Goal: Task Accomplishment & Management: Manage account settings

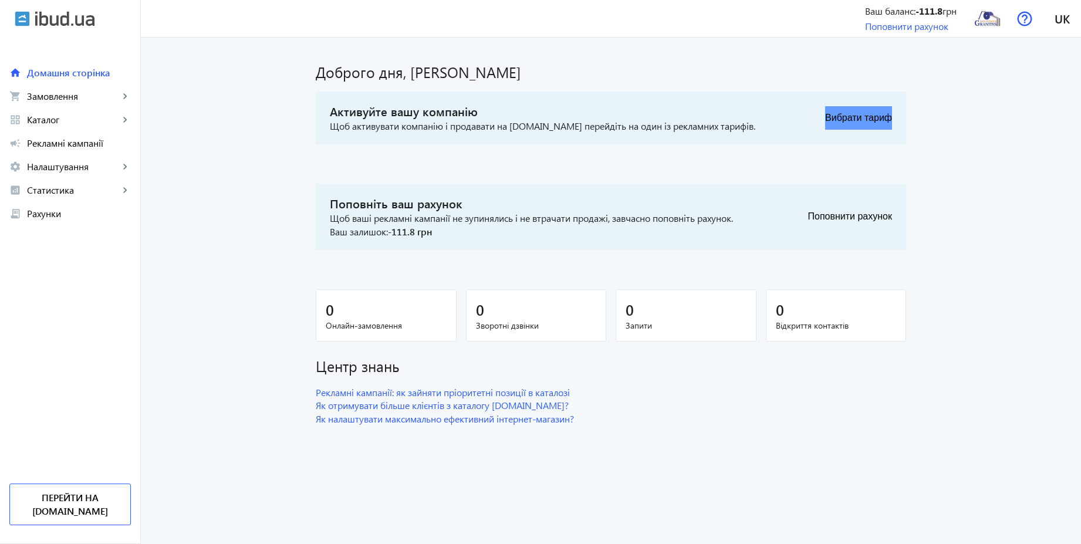
click at [839, 118] on button "Вибрати тариф" at bounding box center [858, 117] width 67 height 23
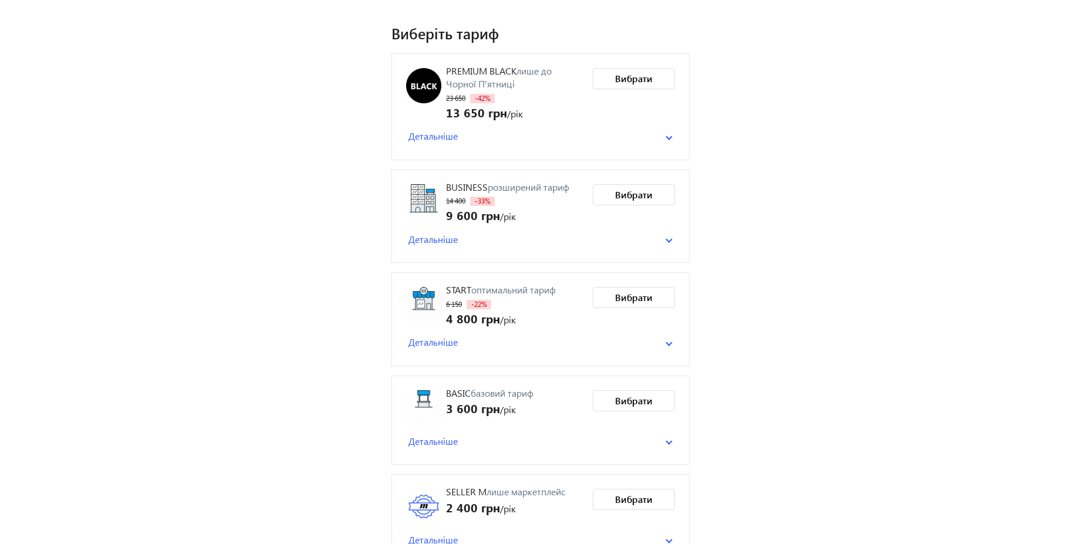
scroll to position [93, 0]
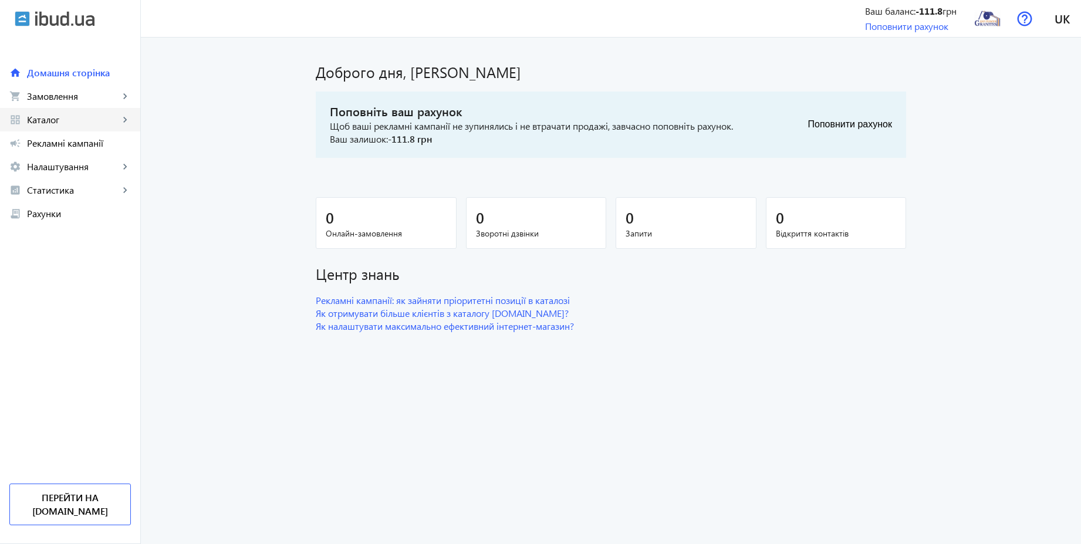
click at [83, 113] on link "grid_view Каталог keyboard_arrow_right" at bounding box center [70, 119] width 140 height 23
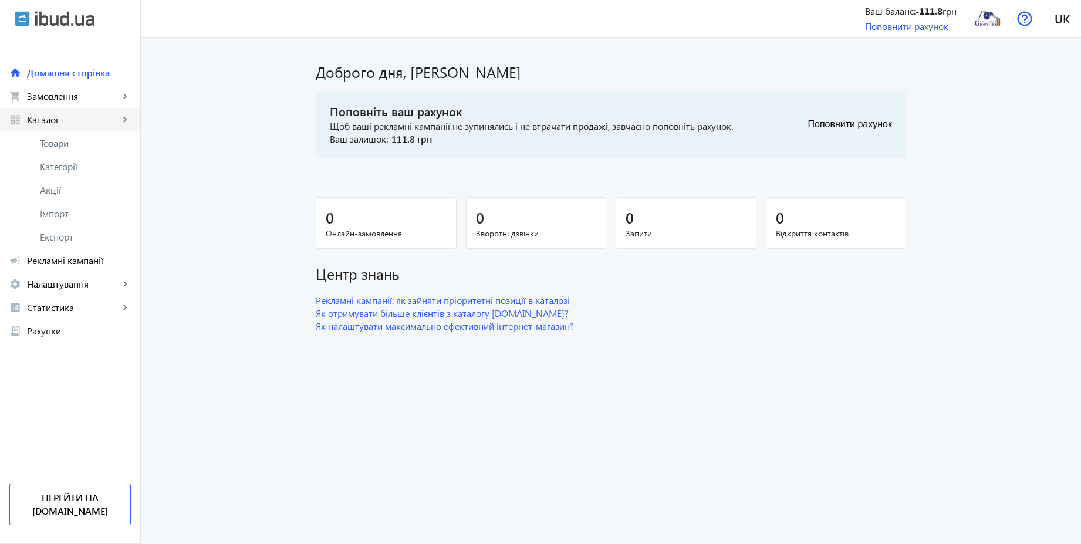
click at [83, 113] on link "grid_view Каталог keyboard_arrow_right" at bounding box center [70, 119] width 140 height 23
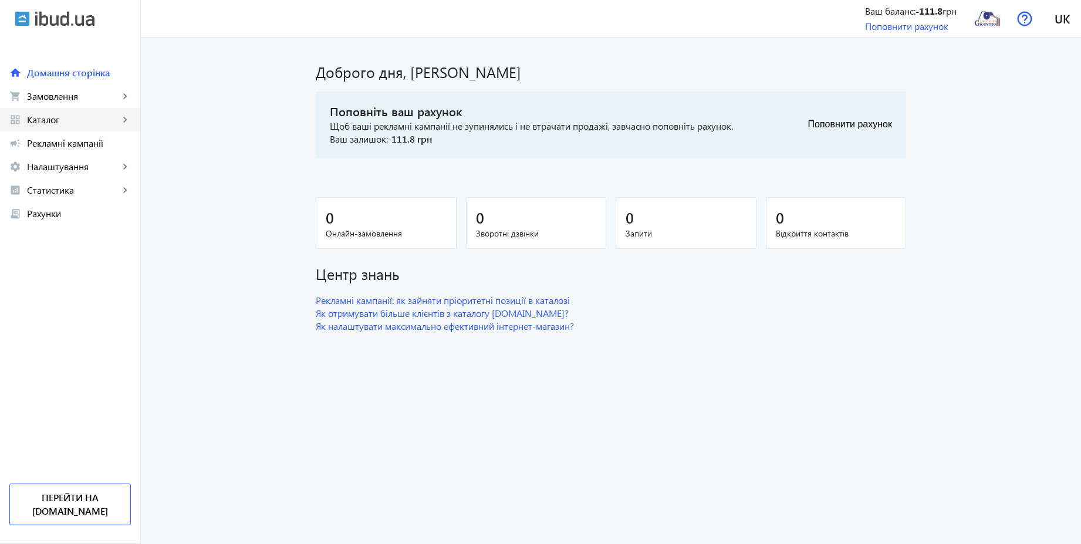
click at [52, 124] on span "Каталог" at bounding box center [73, 120] width 92 height 12
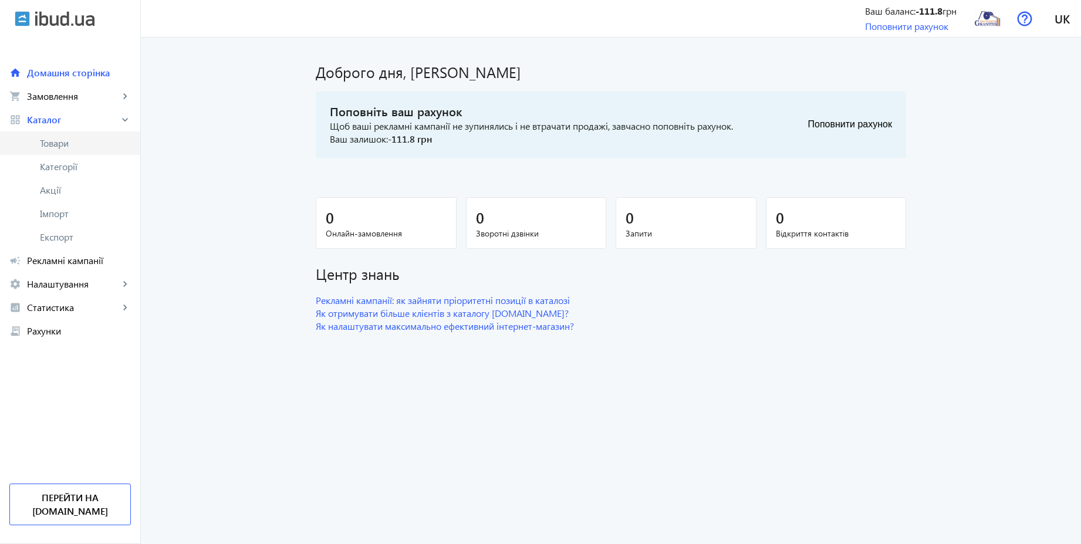
click at [60, 142] on span "Товари" at bounding box center [85, 143] width 91 height 12
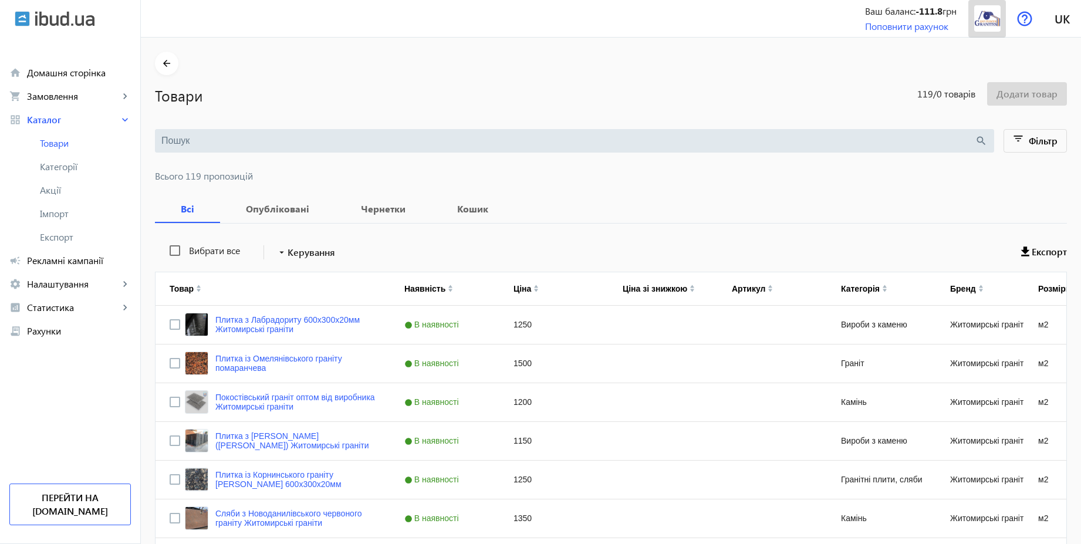
click at [989, 22] on img at bounding box center [987, 18] width 26 height 26
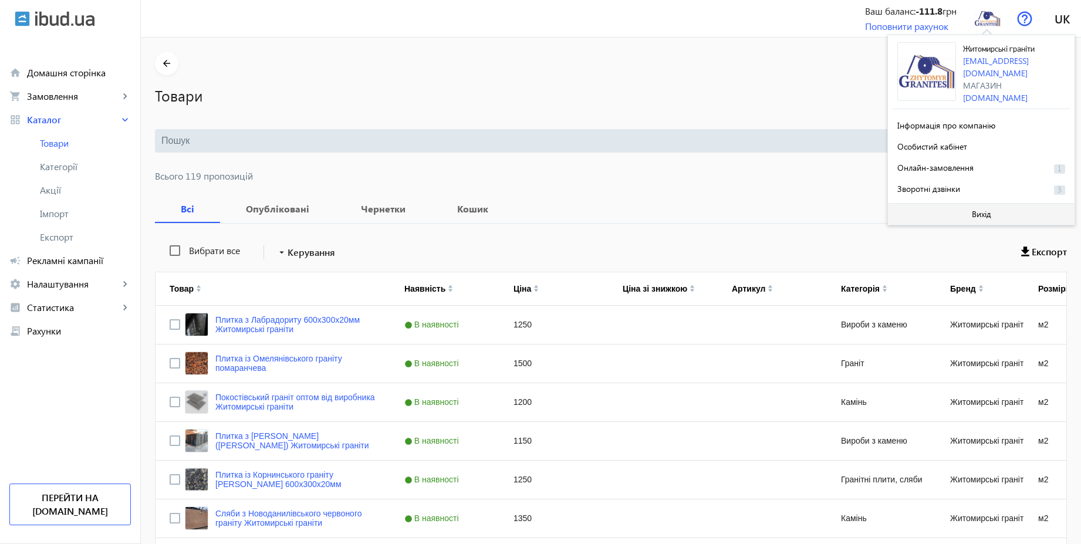
click at [966, 207] on span at bounding box center [981, 214] width 187 height 28
